Goal: Task Accomplishment & Management: Use online tool/utility

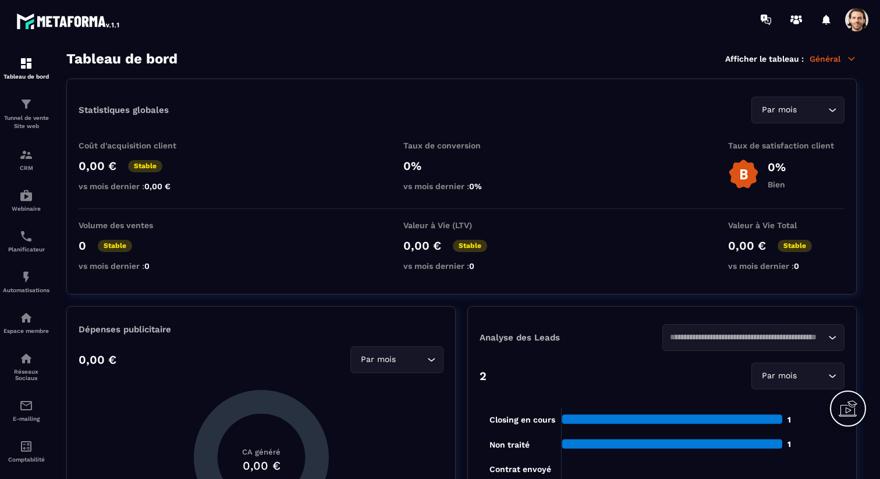
click at [860, 20] on span at bounding box center [856, 19] width 23 height 23
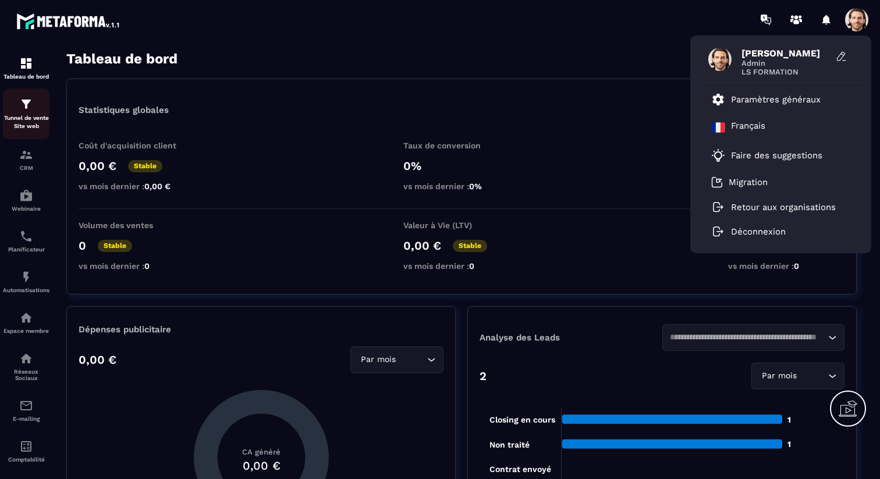
click at [45, 115] on p "Tunnel de vente Site web" at bounding box center [26, 122] width 47 height 16
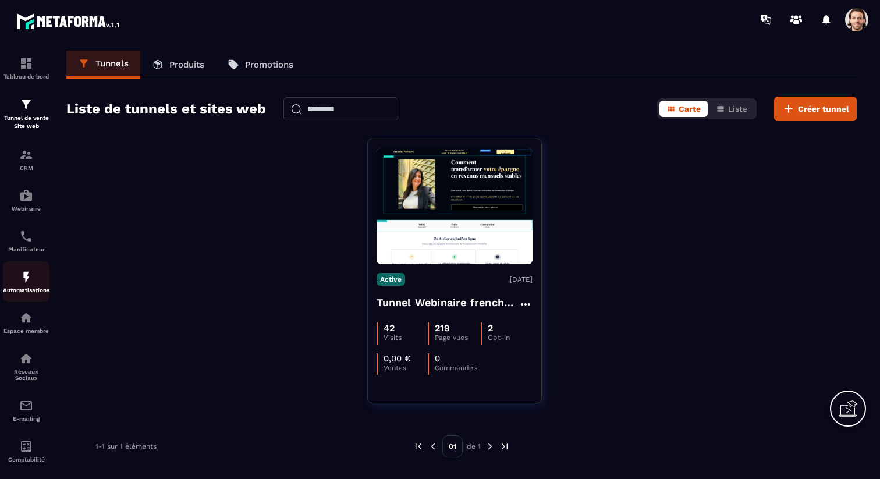
click at [32, 293] on p "Automatisations" at bounding box center [26, 290] width 47 height 6
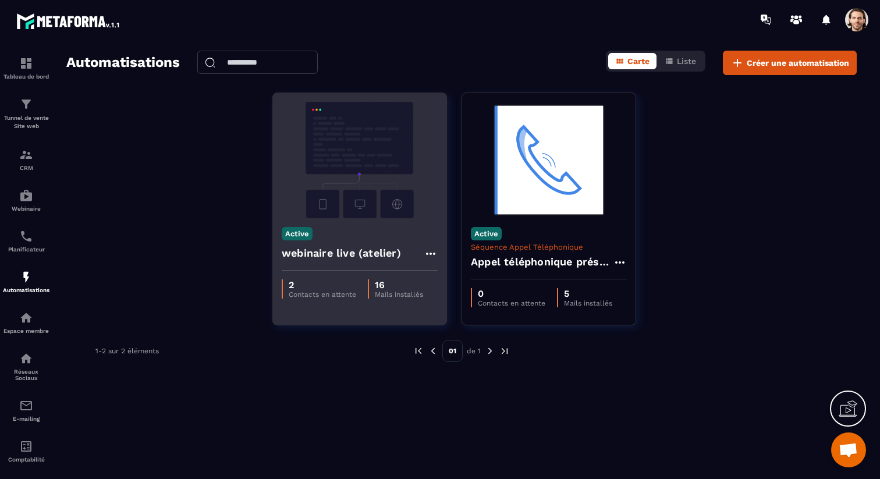
click at [364, 252] on h4 "webinaire live (atelier)" at bounding box center [341, 253] width 119 height 16
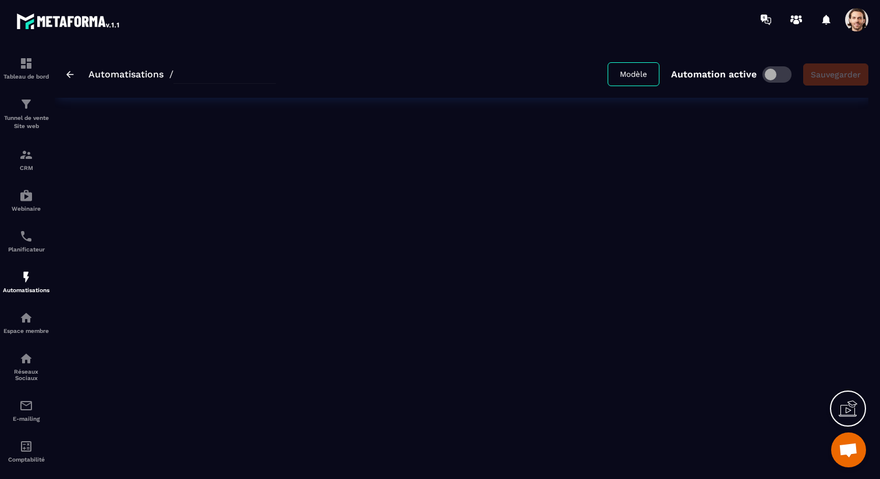
type input "**********"
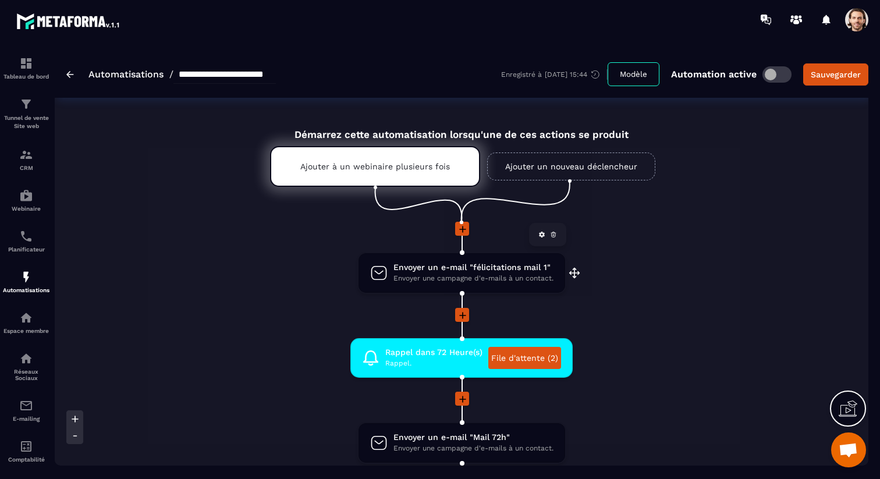
click at [444, 276] on span "Envoyer une campagne d'e-mails à un contact." at bounding box center [474, 278] width 160 height 11
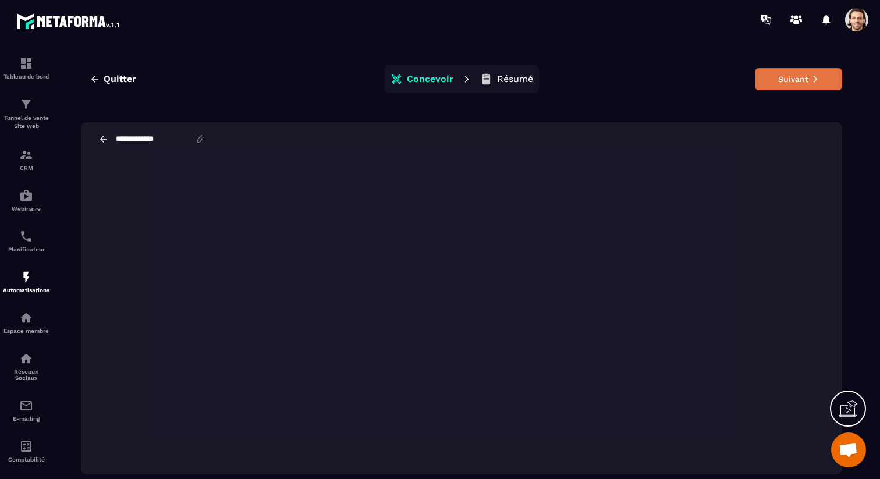
click at [797, 82] on button "Suivant" at bounding box center [798, 79] width 87 height 22
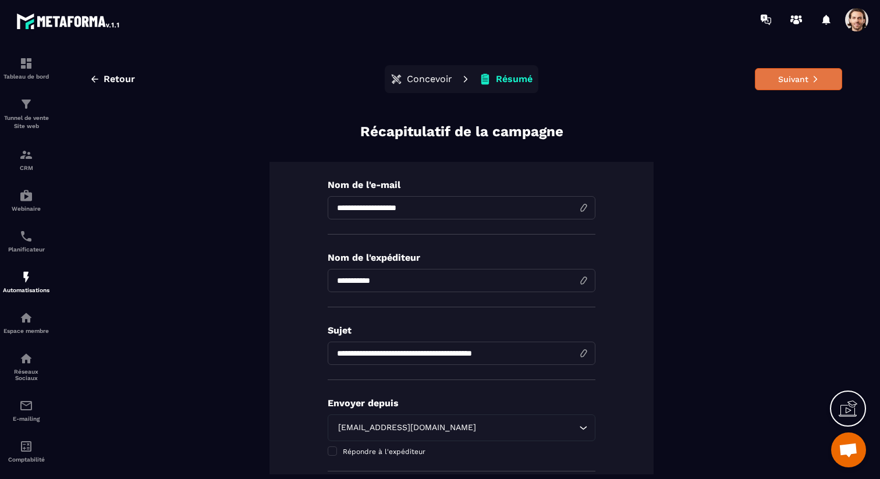
click at [797, 82] on button "Suivant" at bounding box center [798, 79] width 87 height 22
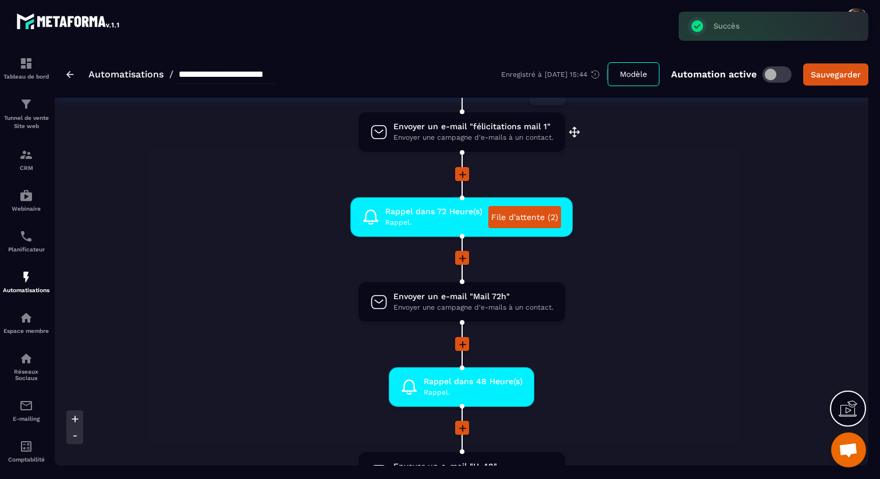
scroll to position [187, 0]
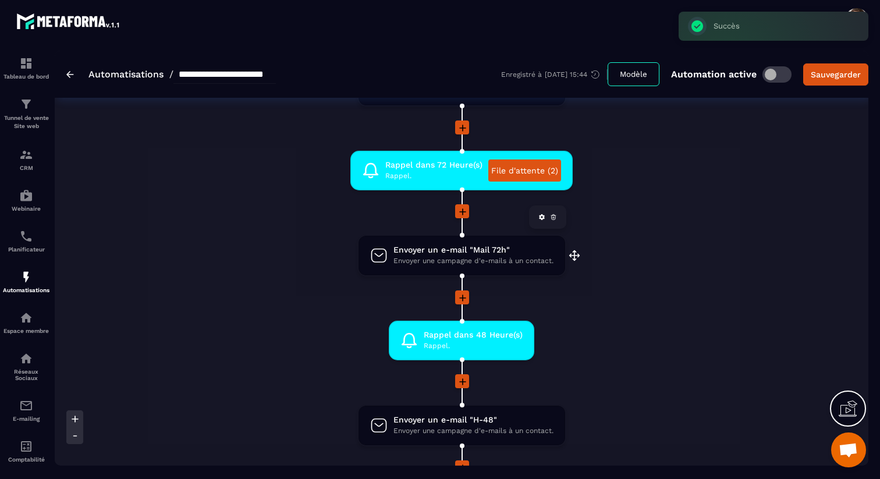
click at [447, 251] on span "Envoyer un e-mail "Mail 72h"" at bounding box center [474, 250] width 160 height 11
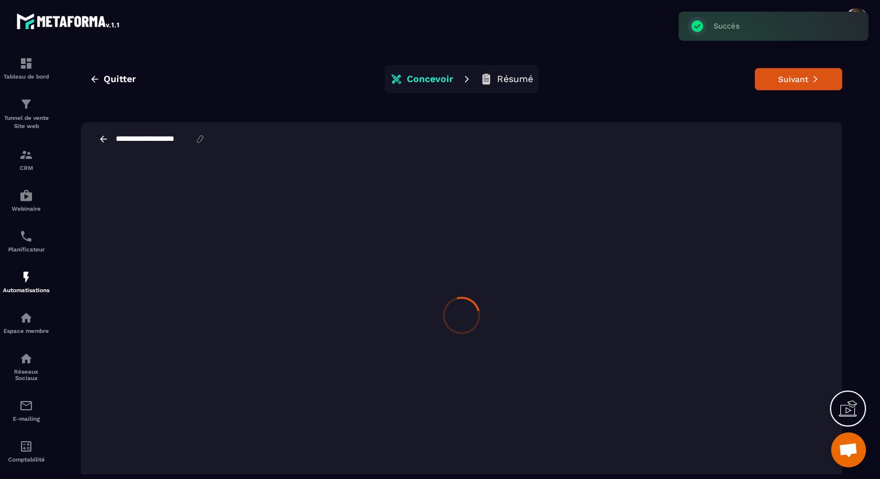
click at [452, 267] on div at bounding box center [462, 315] width 762 height 318
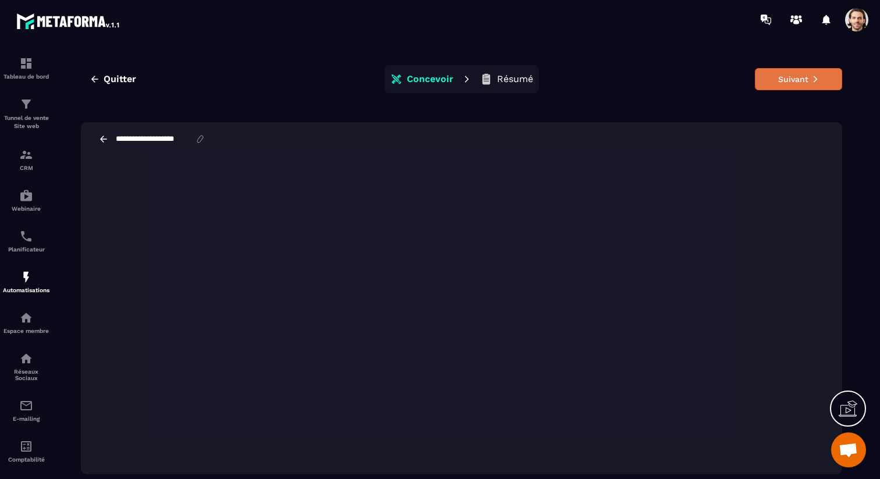
click at [798, 79] on button "Suivant" at bounding box center [798, 79] width 87 height 22
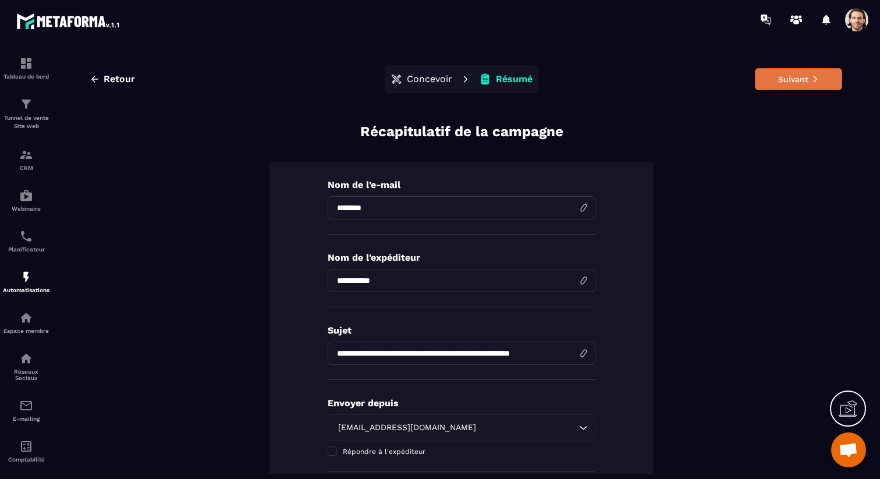
click at [789, 83] on button "Suivant" at bounding box center [798, 79] width 87 height 22
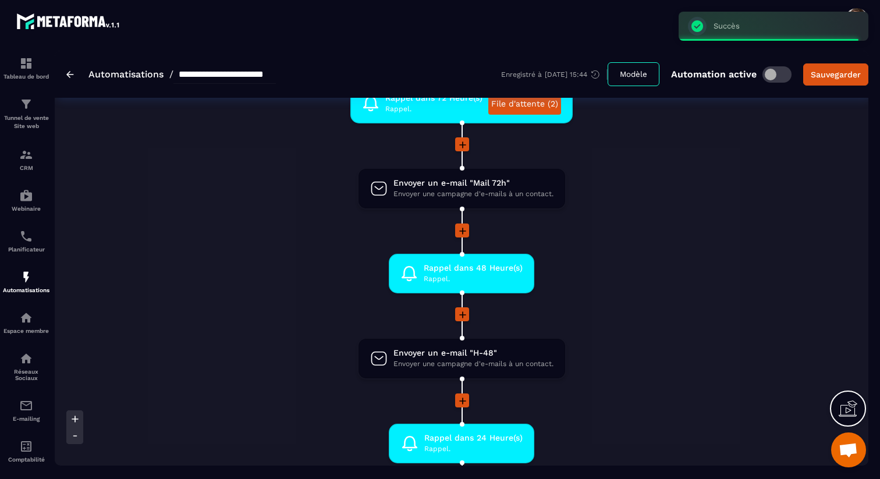
scroll to position [326, 0]
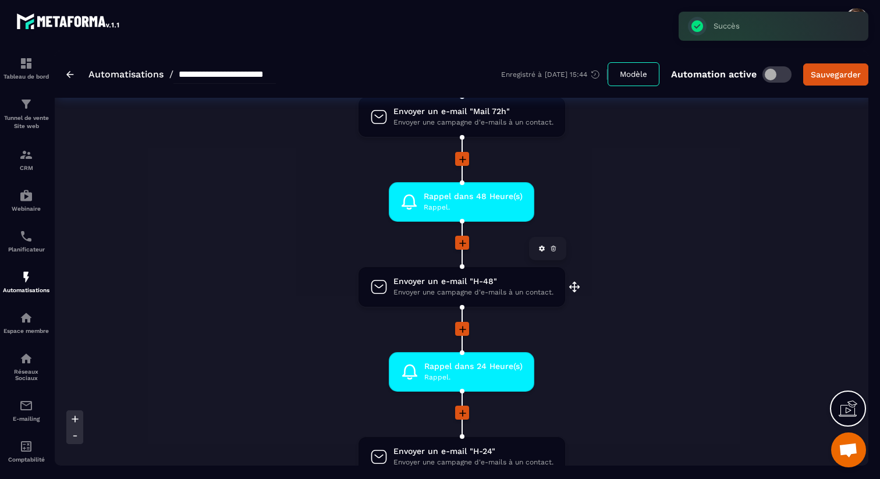
click at [423, 291] on span "Envoyer une campagne d'e-mails à un contact." at bounding box center [474, 292] width 160 height 11
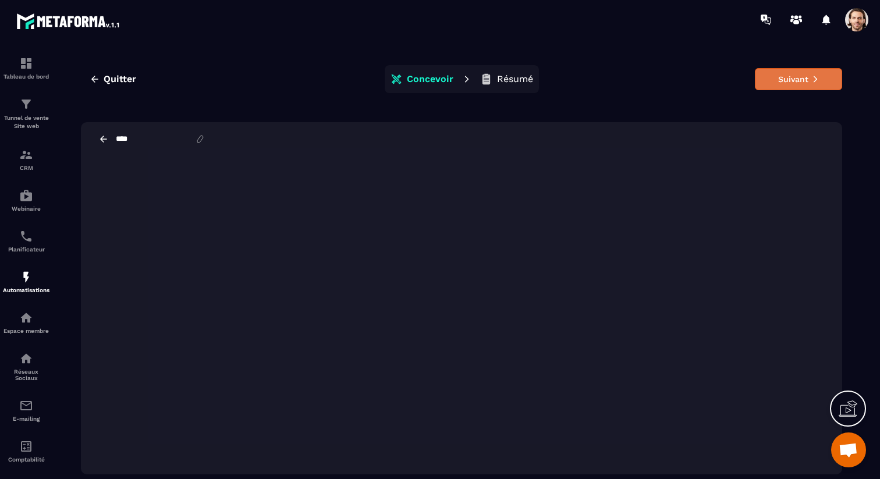
click at [785, 81] on button "Suivant" at bounding box center [798, 79] width 87 height 22
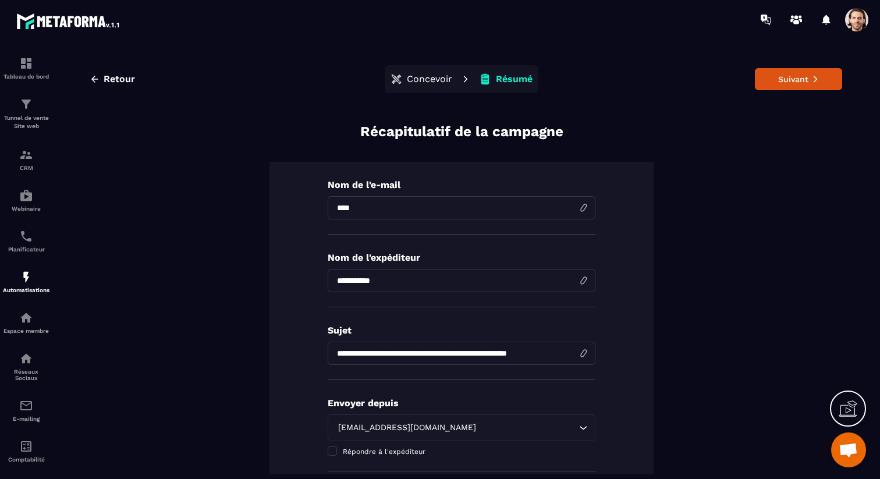
click at [785, 81] on button "Suivant" at bounding box center [798, 79] width 87 height 22
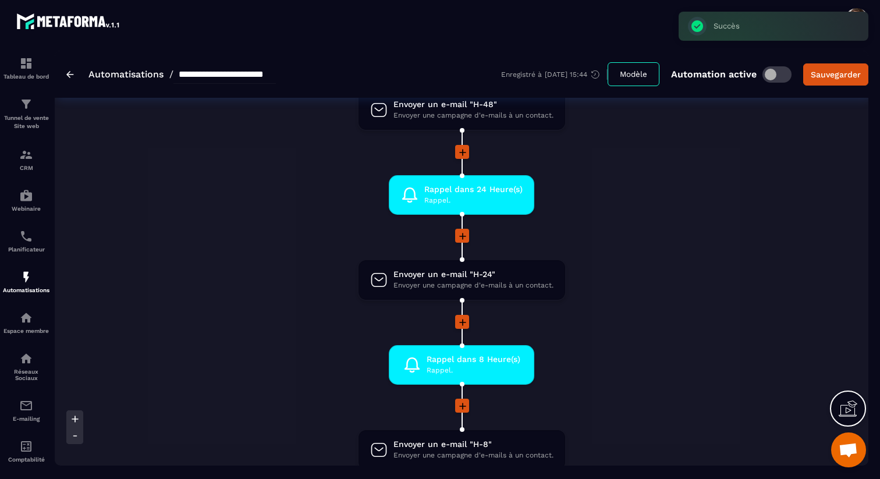
scroll to position [508, 0]
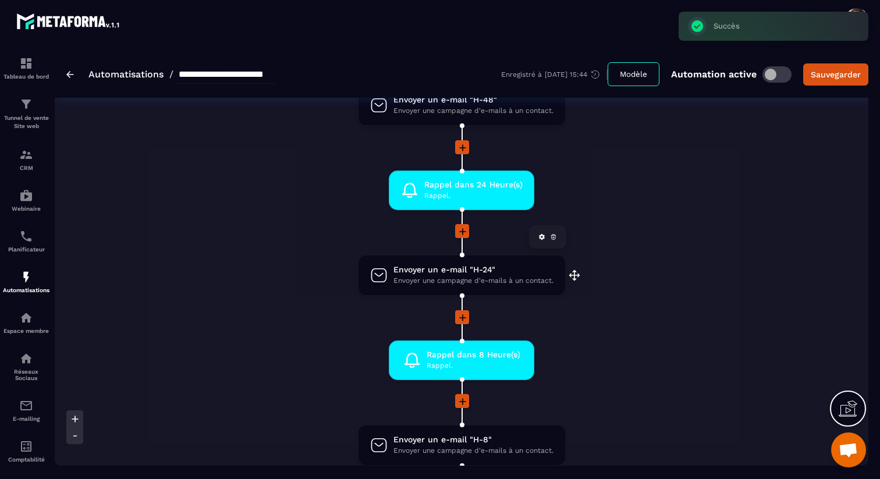
click at [431, 281] on span "Envoyer une campagne d'e-mails à un contact." at bounding box center [474, 280] width 160 height 11
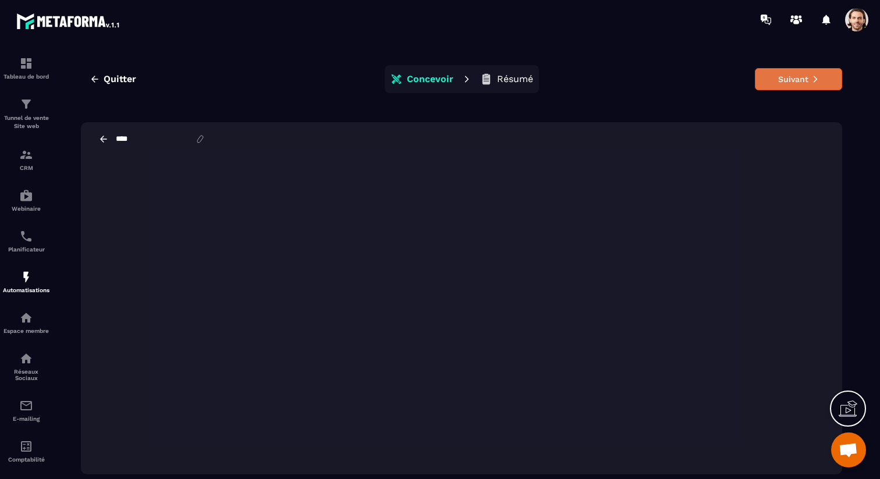
click at [780, 80] on button "Suivant" at bounding box center [798, 79] width 87 height 22
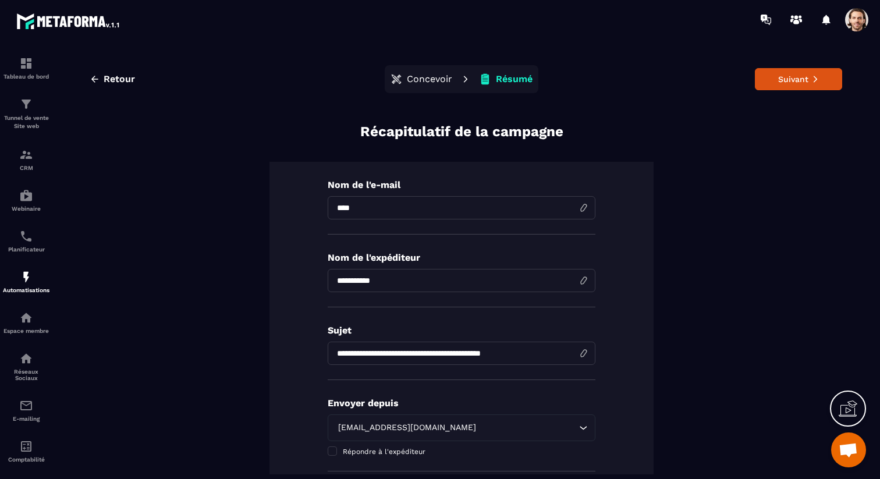
click at [780, 80] on button "Suivant" at bounding box center [798, 79] width 87 height 22
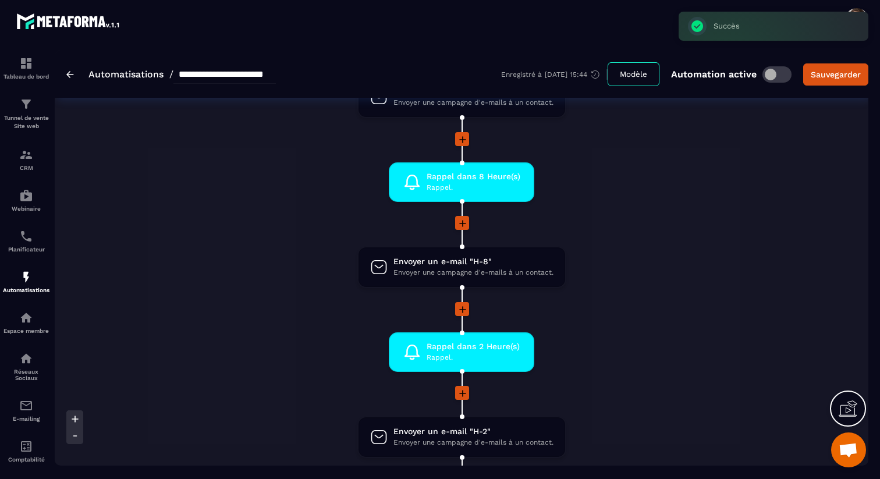
scroll to position [712, 0]
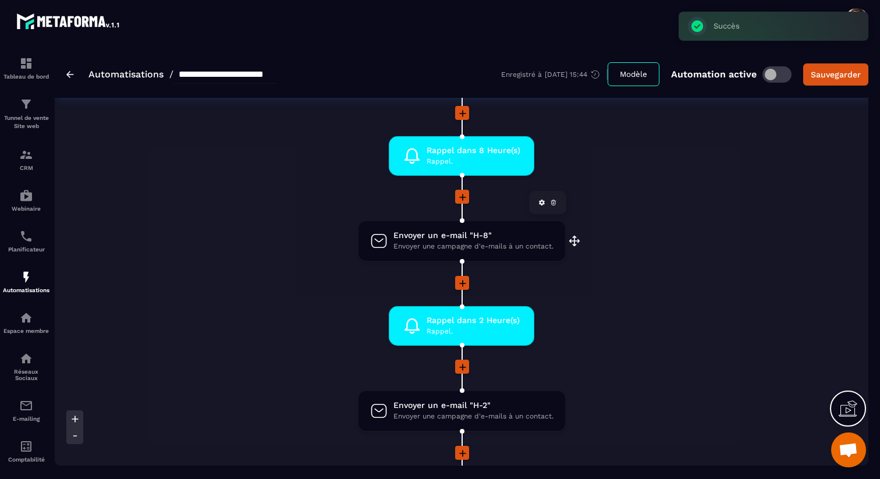
click at [459, 236] on span "Envoyer un e-mail "H-8"" at bounding box center [474, 235] width 160 height 11
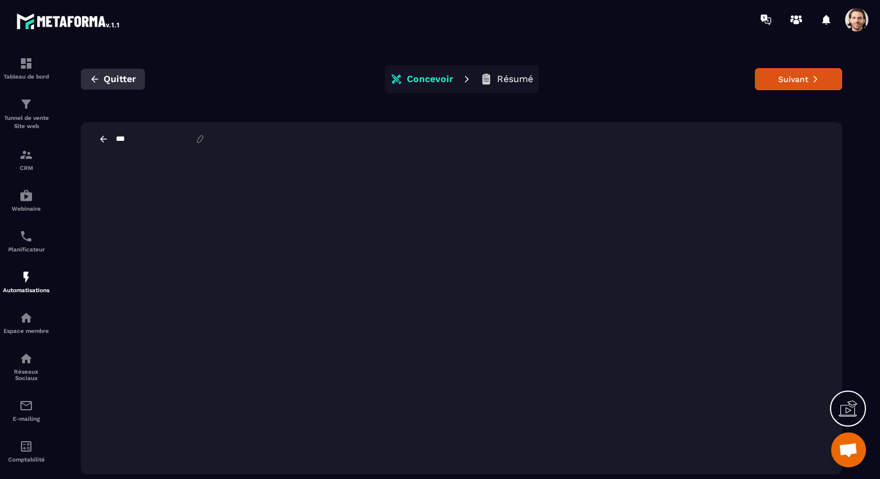
click at [90, 76] on icon "button" at bounding box center [95, 79] width 10 height 10
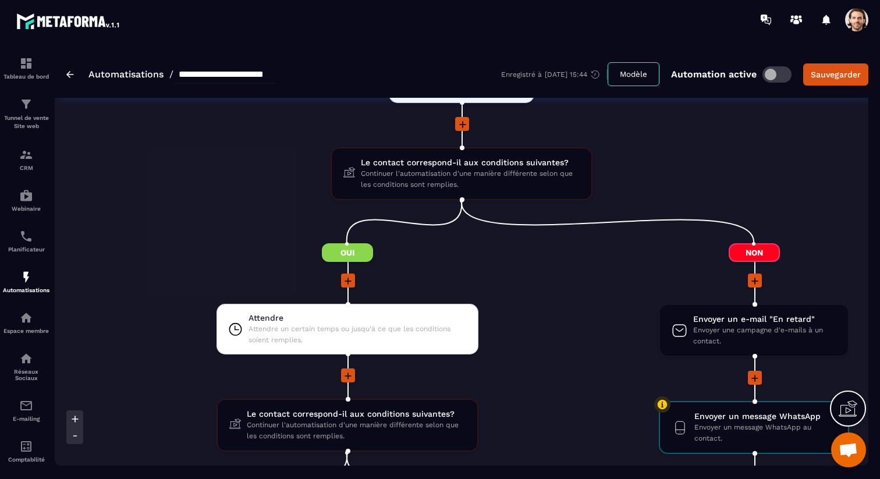
scroll to position [1312, 0]
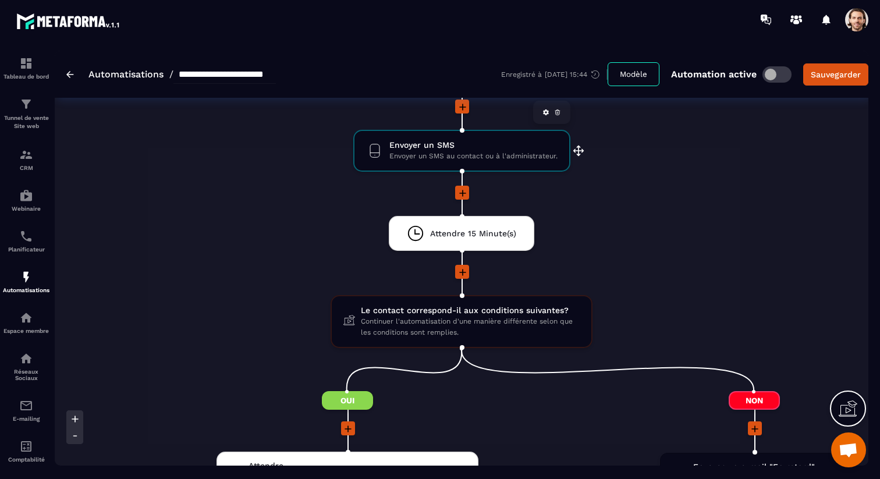
click at [451, 156] on span "Envoyer un SMS au contact ou à l'administrateur." at bounding box center [474, 156] width 168 height 11
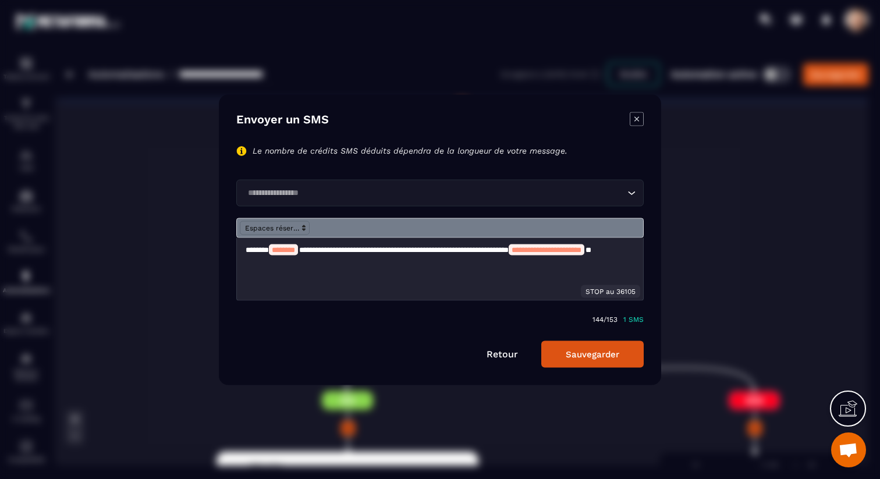
click at [451, 156] on div "**********" at bounding box center [440, 239] width 443 height 291
click at [305, 268] on div "**********" at bounding box center [440, 269] width 406 height 62
click at [575, 356] on button "Sauvegarder" at bounding box center [592, 354] width 102 height 27
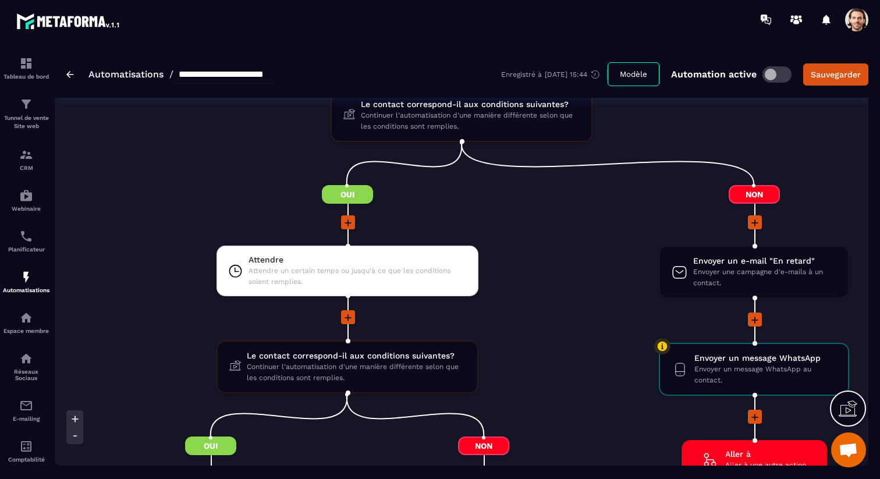
scroll to position [1532, 0]
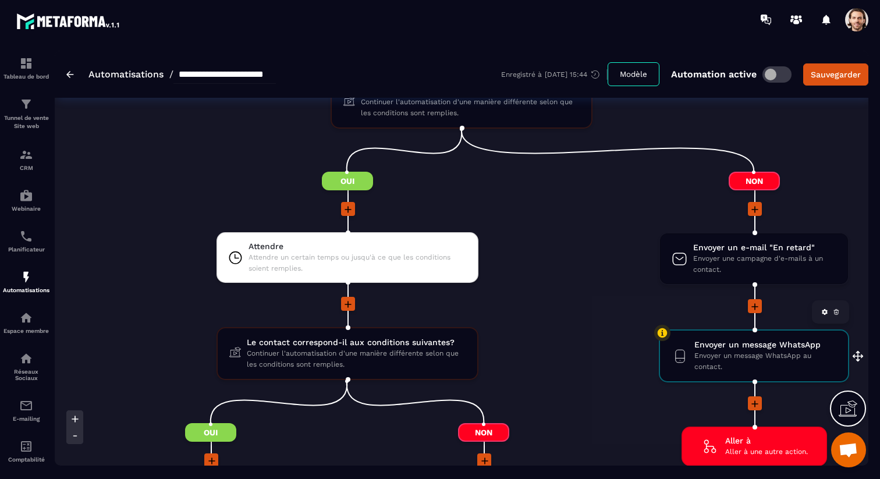
click at [721, 353] on span "Envoyer un message WhatsApp au contact." at bounding box center [766, 362] width 142 height 22
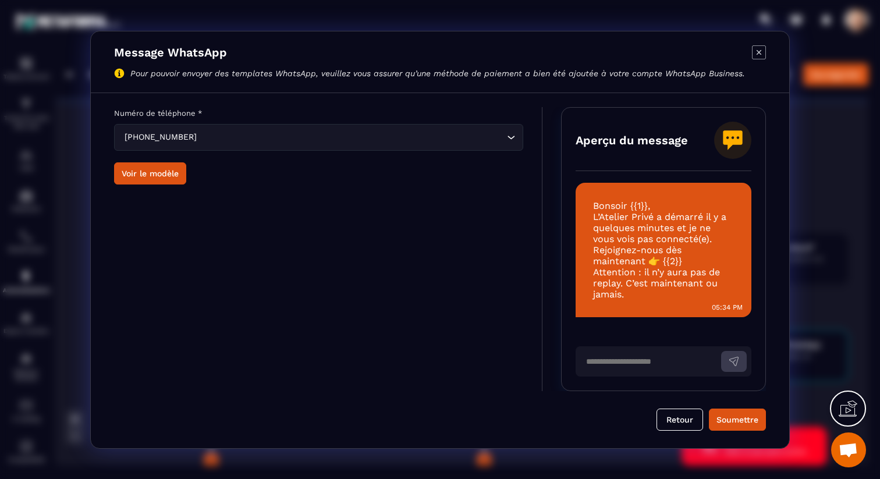
click at [762, 54] on icon "Modal window" at bounding box center [759, 52] width 14 height 14
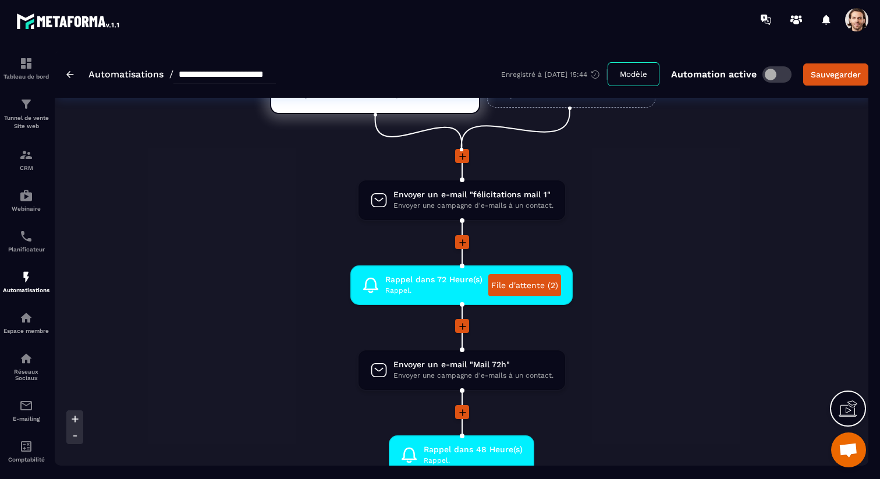
scroll to position [0, 0]
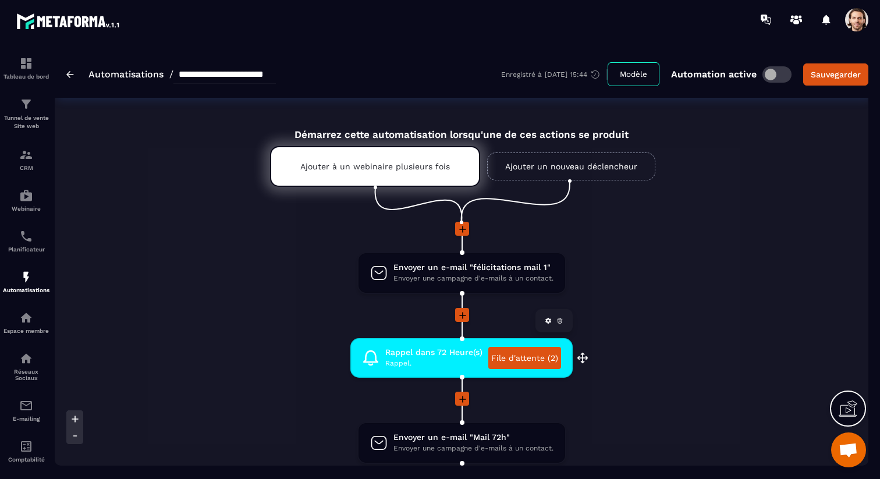
click at [508, 362] on link "File d'attente (2)" at bounding box center [524, 358] width 73 height 22
click at [518, 359] on link "File d'attente (2)" at bounding box center [524, 358] width 73 height 22
click at [29, 122] on p "Tunnel de vente Site web" at bounding box center [26, 122] width 47 height 16
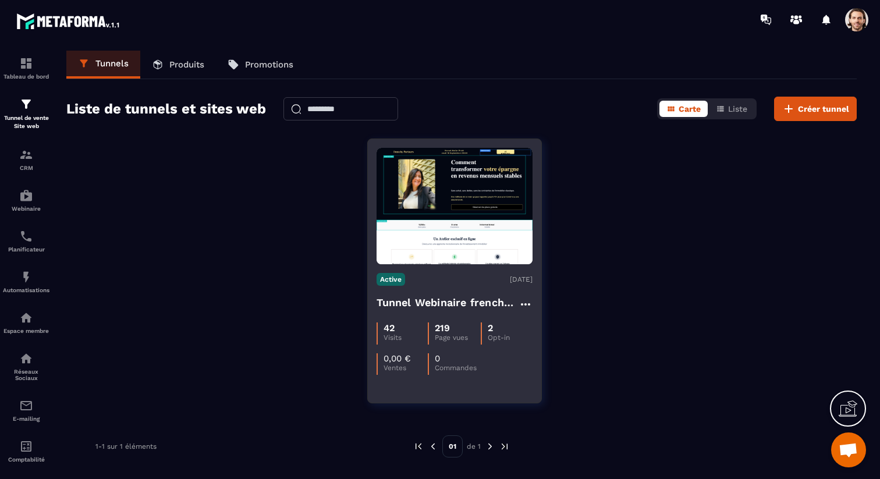
click at [426, 321] on div "42 Visits 219 Page vues 2 Opt-in 0,00 € Ventes 0 Commandes" at bounding box center [455, 344] width 156 height 61
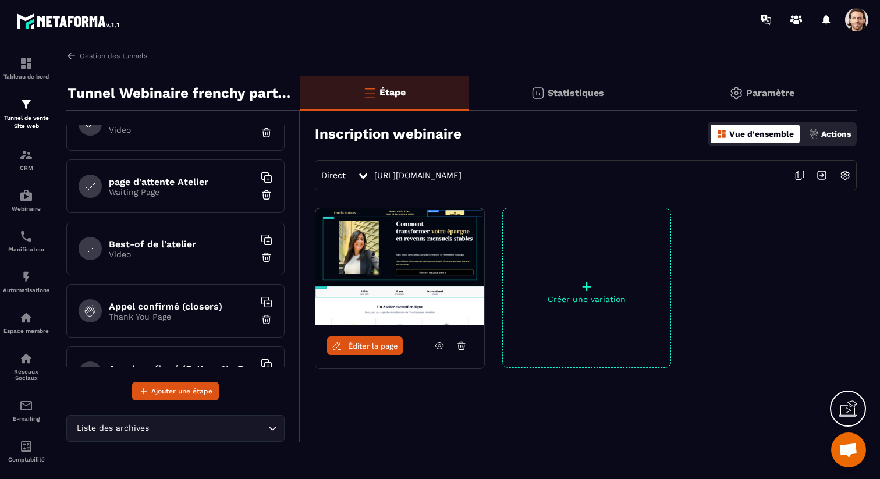
scroll to position [118, 0]
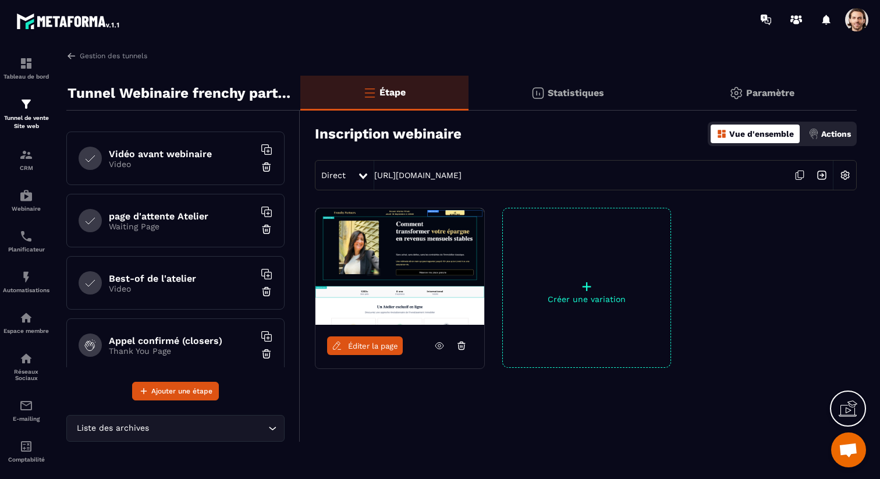
click at [165, 222] on p "Waiting Page" at bounding box center [182, 226] width 146 height 9
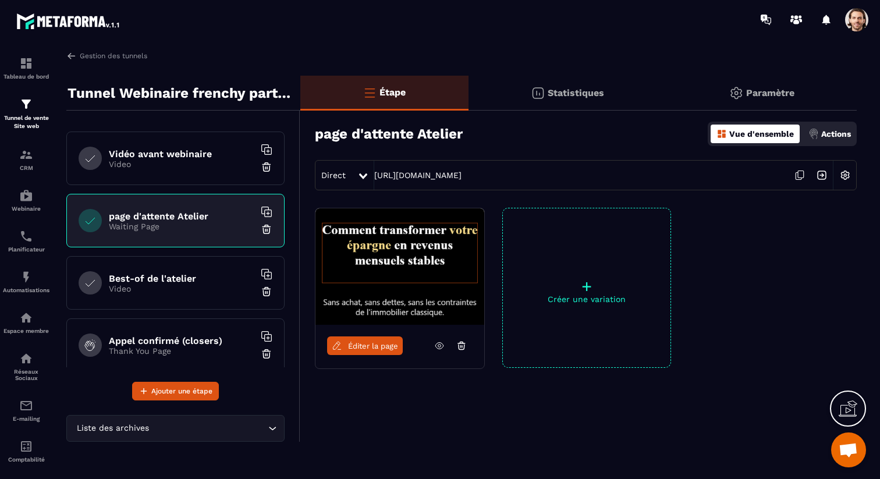
click at [363, 343] on span "Éditer la page" at bounding box center [373, 346] width 50 height 9
